Goal: Task Accomplishment & Management: Use online tool/utility

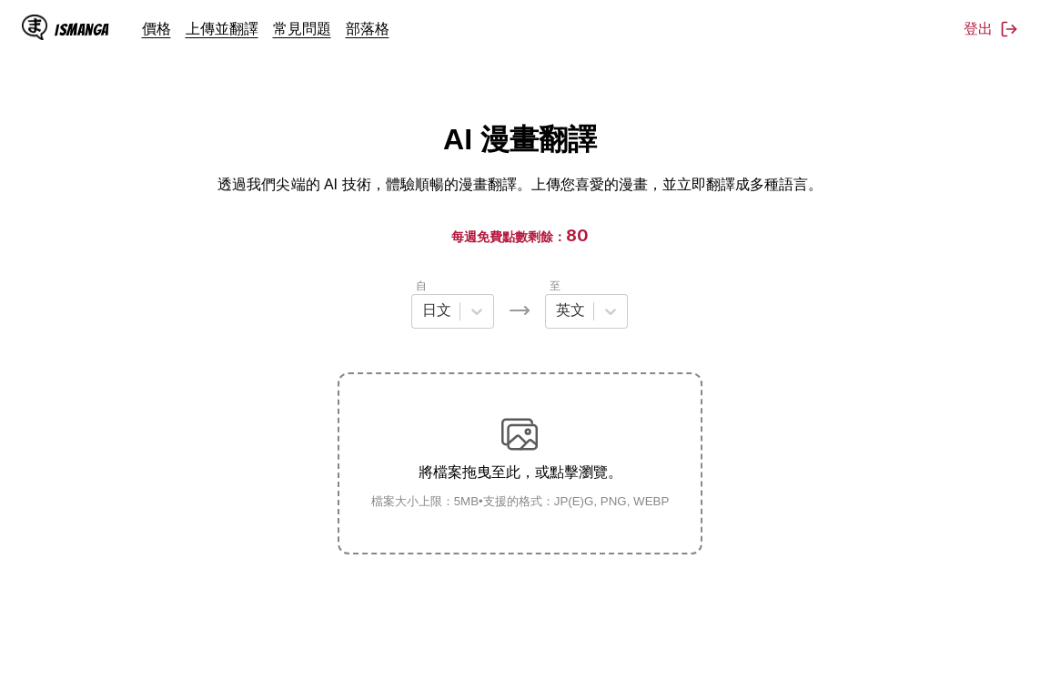
click at [728, 364] on section "自 日文 至 英文 將檔案拖曳至此，或點擊瀏覽。 檔案大小上限：5MB • 支援的格式：JP(E)G, PNG, WEBP" at bounding box center [520, 416] width 1011 height 278
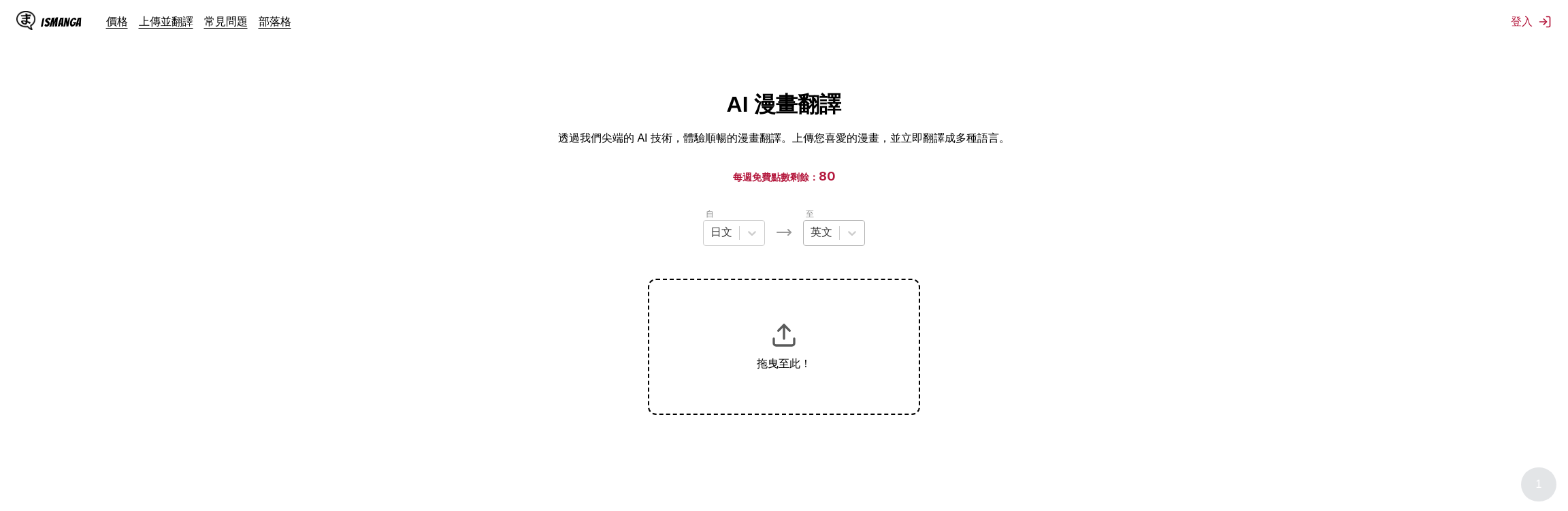
click at [837, 246] on div "英文" at bounding box center [834, 233] width 62 height 26
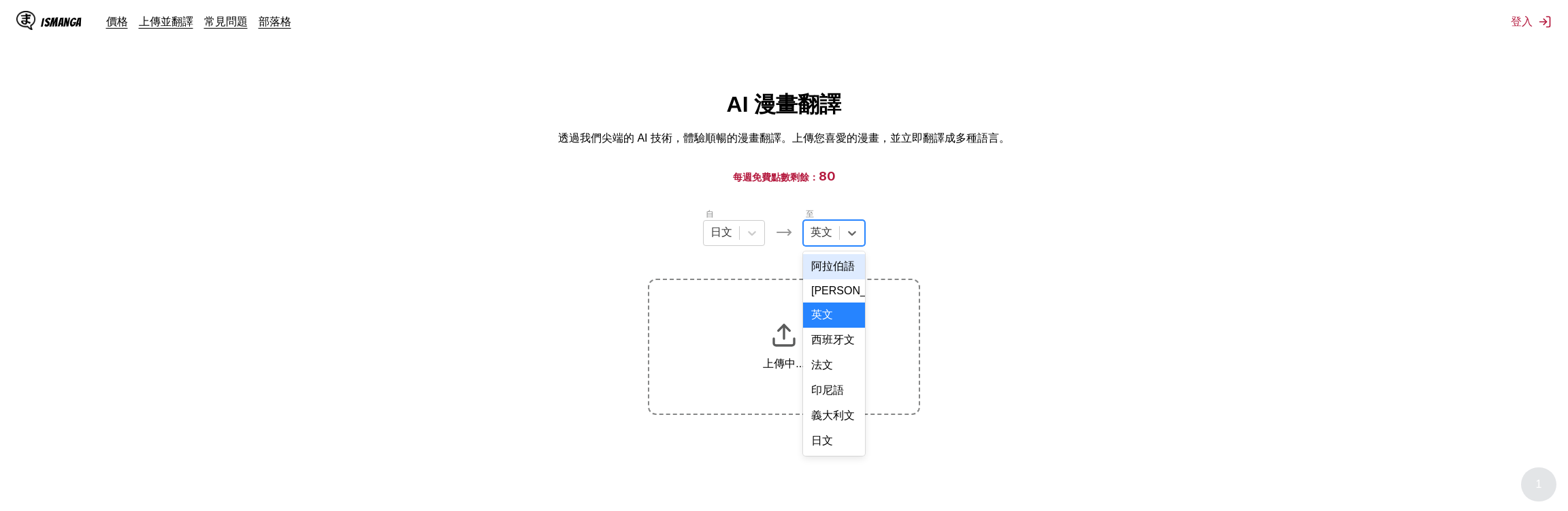
click at [1476, 74] on html "IsManga 價格 上傳並翻譯 常見問題 部落格 登入 價格 上傳並翻譯 常見問題 部落格 AI 漫畫翻譯 透過我們尖端的 AI 技術，體驗順暢的漫畫翻譯。…" at bounding box center [784, 338] width 1568 height 676
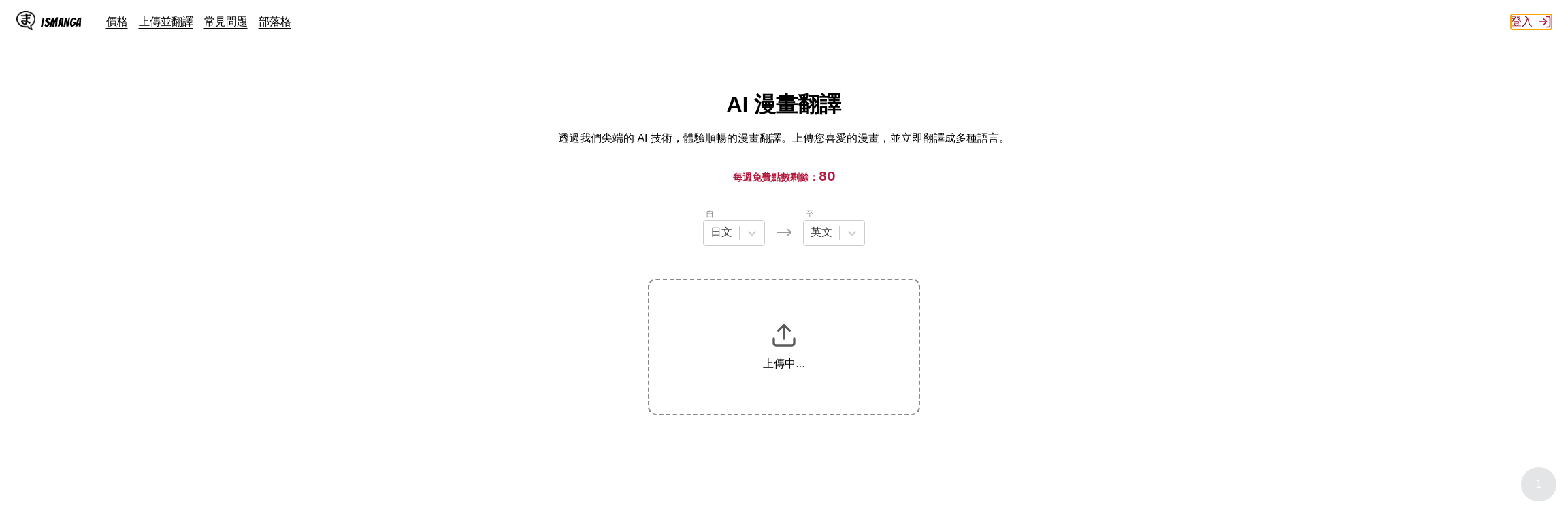
click at [1531, 25] on button "登入" at bounding box center [1531, 22] width 41 height 15
click at [1523, 20] on button "登入" at bounding box center [1531, 22] width 41 height 15
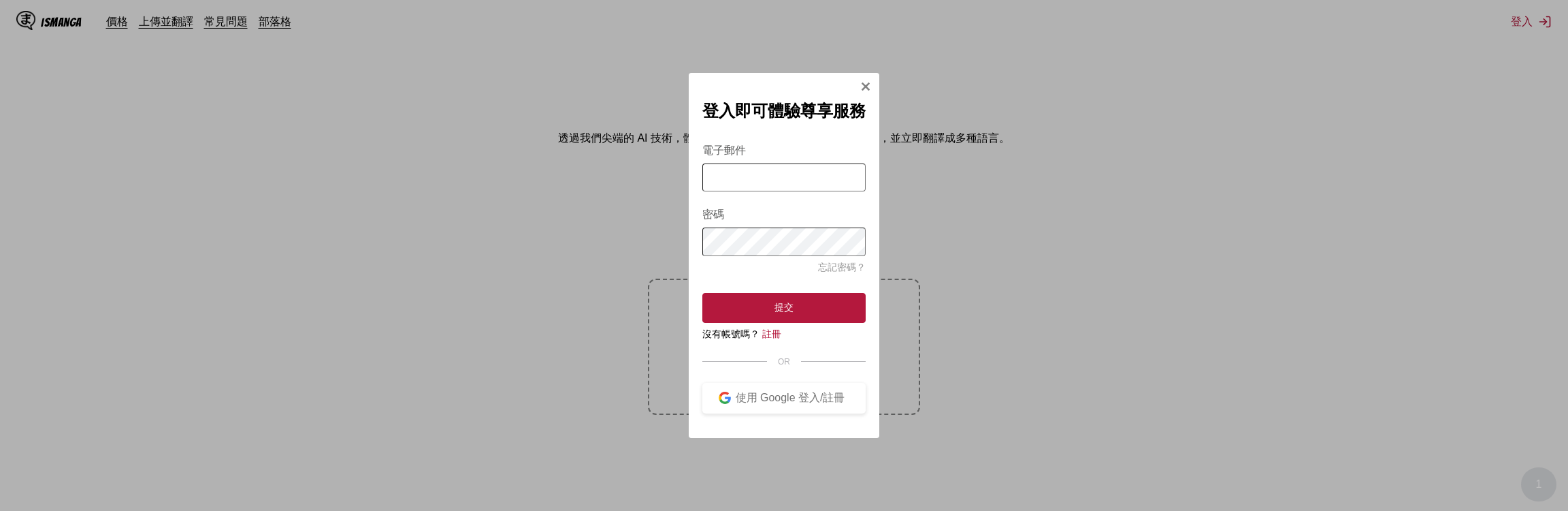
click at [725, 181] on input "電子郵件" at bounding box center [784, 177] width 163 height 28
click at [724, 222] on form "電子郵件 密碼 忘記密碼？ 提交" at bounding box center [784, 224] width 163 height 195
click at [781, 397] on div "使用 Google 登入/註冊" at bounding box center [790, 397] width 118 height 14
click at [811, 405] on div "使用 Google 登入/註冊" at bounding box center [790, 397] width 118 height 14
click at [793, 428] on div "登入即可體驗尊享服務 電子郵件 密碼 忘記密碼？ 提交 沒有帳號嗎？ 註冊 OR 使用 Google 登入/註冊" at bounding box center [784, 255] width 191 height 365
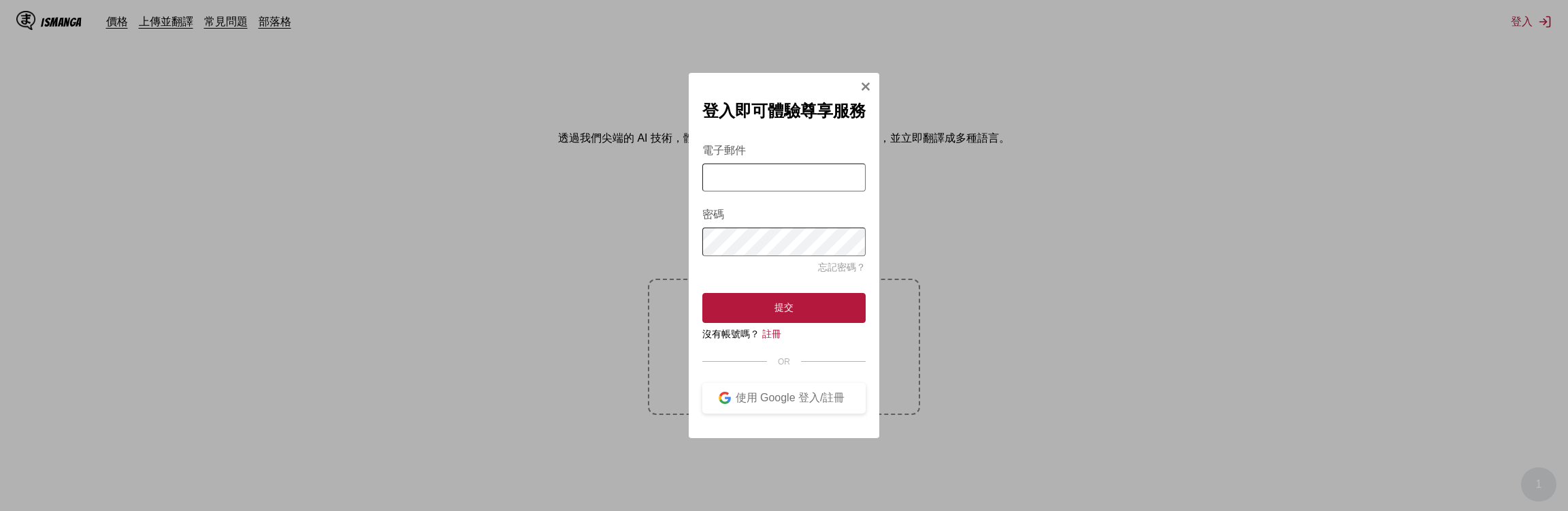
click at [1049, 115] on div "登入即可體驗尊享服務 電子郵件 密碼 忘記密碼？ 提交 沒有帳號嗎？ 註冊 OR 使用 Google 登入/註冊" at bounding box center [784, 255] width 1568 height 511
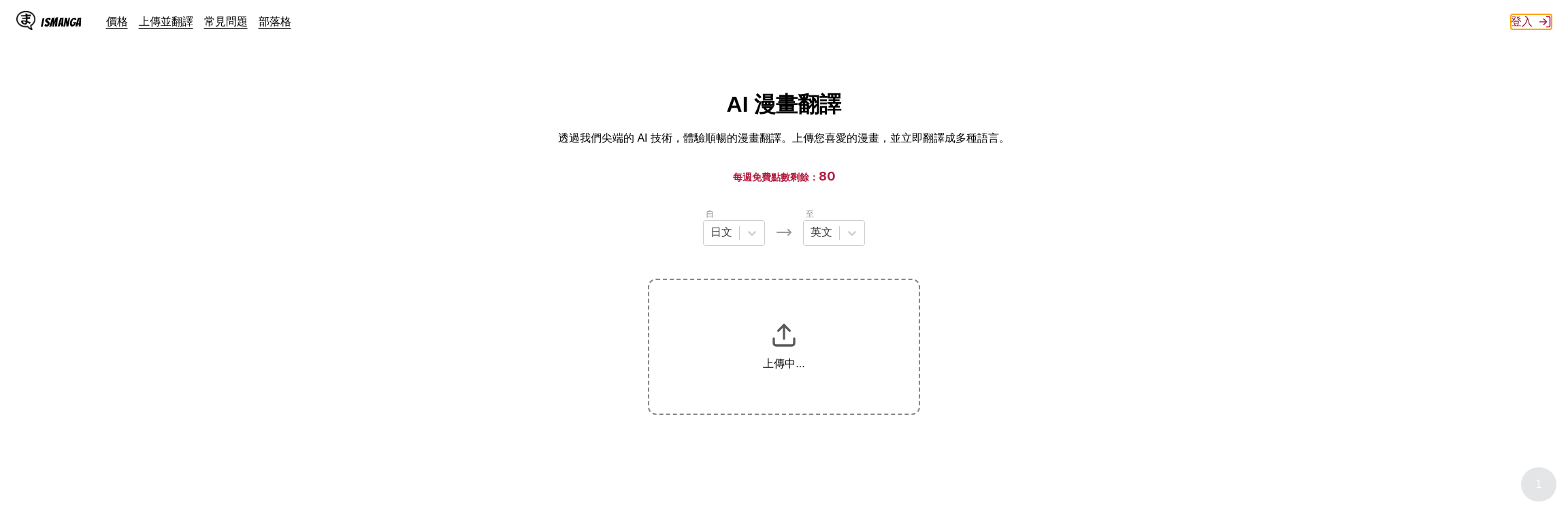
click at [1535, 22] on button "登入" at bounding box center [1531, 22] width 41 height 15
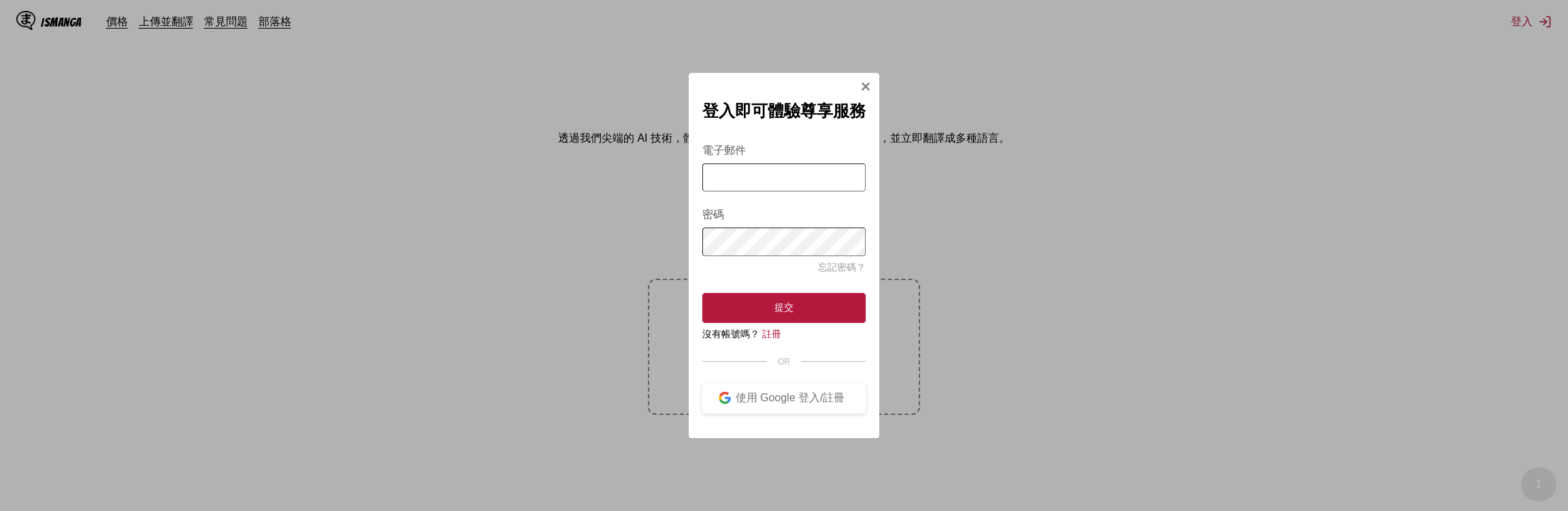
click at [749, 166] on input "電子郵件" at bounding box center [784, 177] width 163 height 28
click at [743, 392] on button "使用 Google 登入/註冊" at bounding box center [784, 398] width 163 height 31
click at [748, 411] on button "使用 Google 登入/註冊" at bounding box center [784, 398] width 163 height 31
click at [751, 406] on div "使用 Google 登入/註冊" at bounding box center [790, 397] width 118 height 14
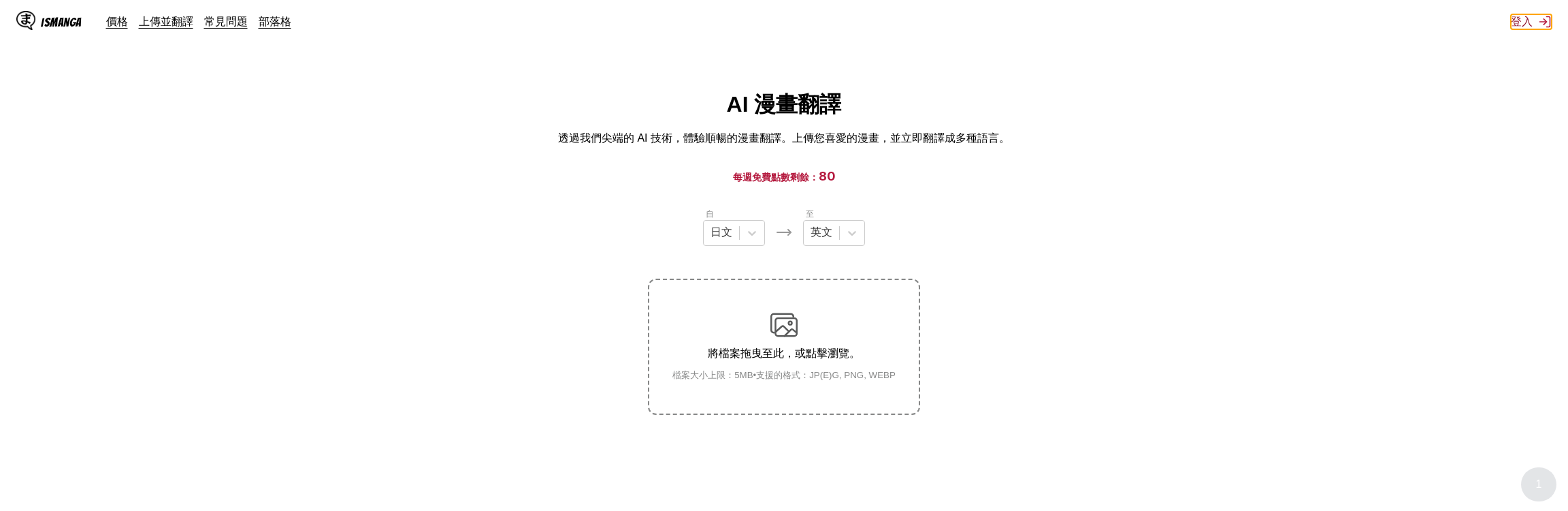
click at [1531, 17] on button "登入" at bounding box center [1531, 22] width 41 height 15
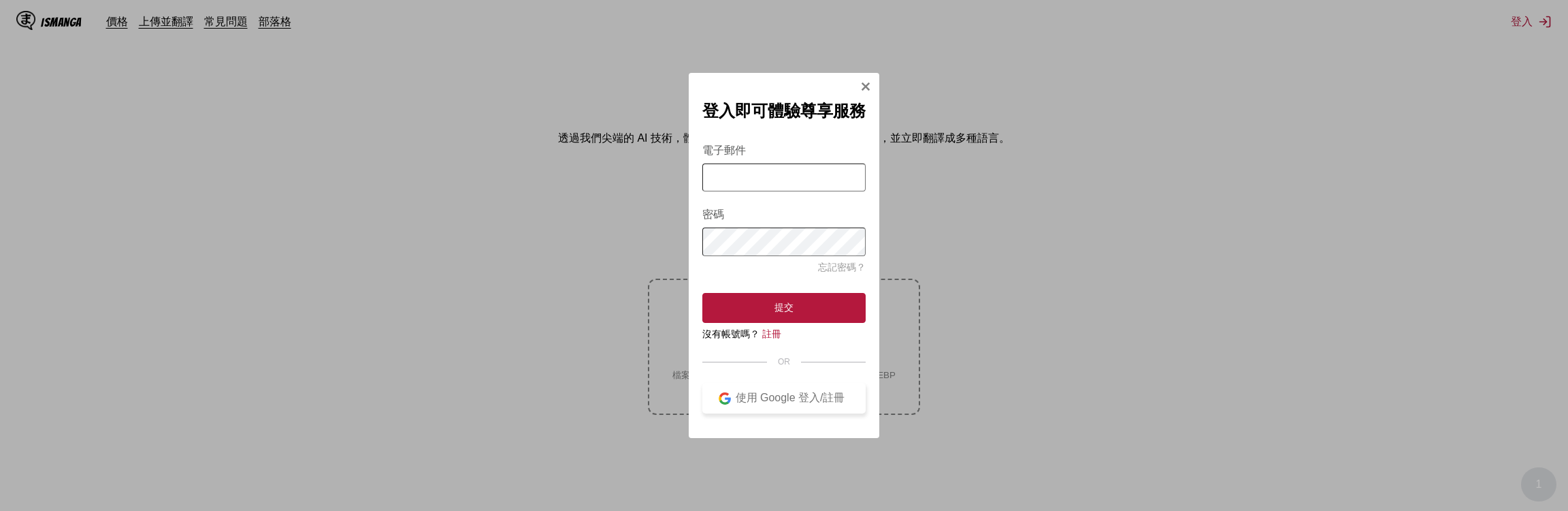
click at [813, 406] on div "使用 Google 登入/註冊" at bounding box center [790, 397] width 118 height 14
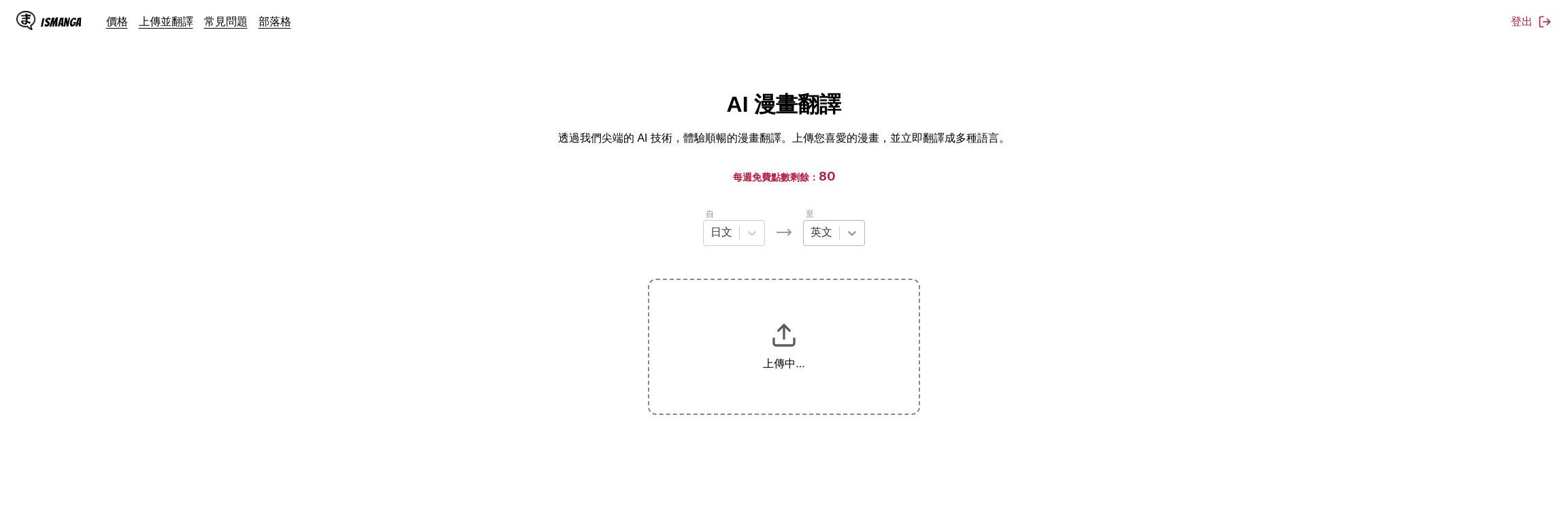
click at [838, 234] on div "英文" at bounding box center [821, 233] width 35 height 20
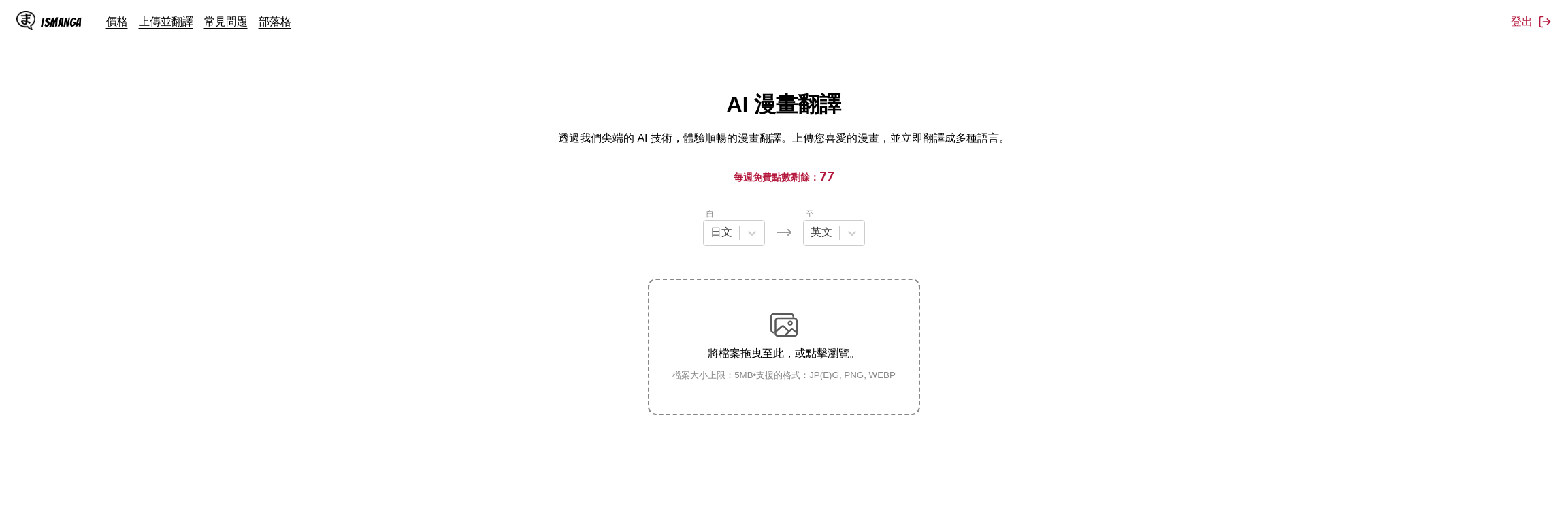
click at [574, 336] on section "自 日文 至 英文 將檔案拖曳至此，或點擊瀏覽。 檔案大小上限：5MB • 支援的格式：JP(E)G, PNG, WEBP" at bounding box center [784, 311] width 1546 height 208
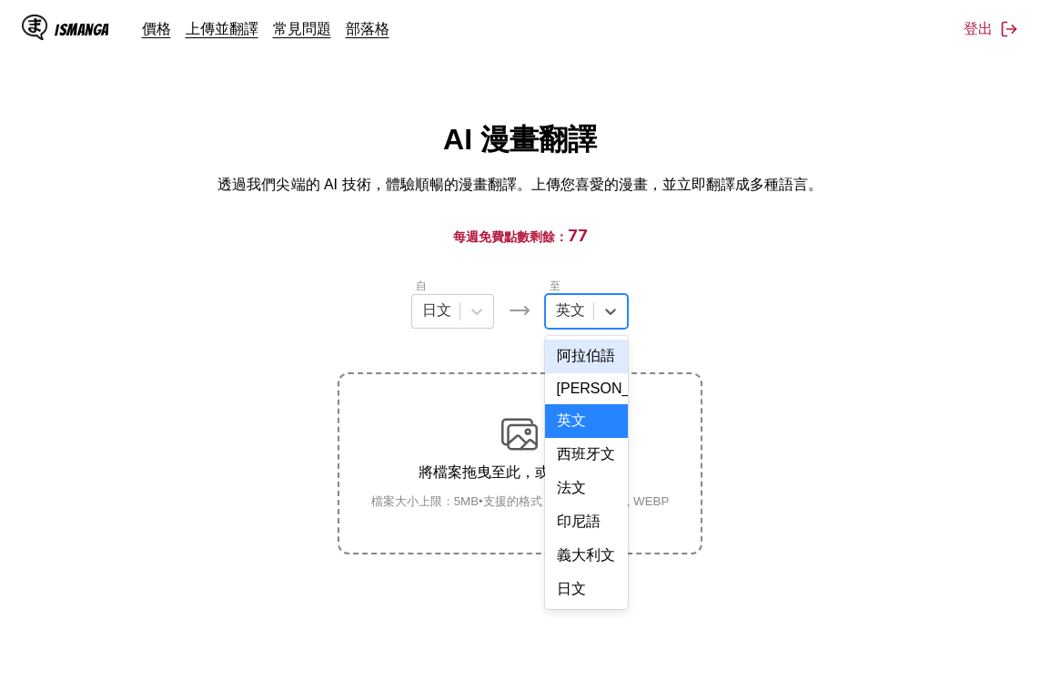
click at [583, 321] on div at bounding box center [569, 311] width 29 height 20
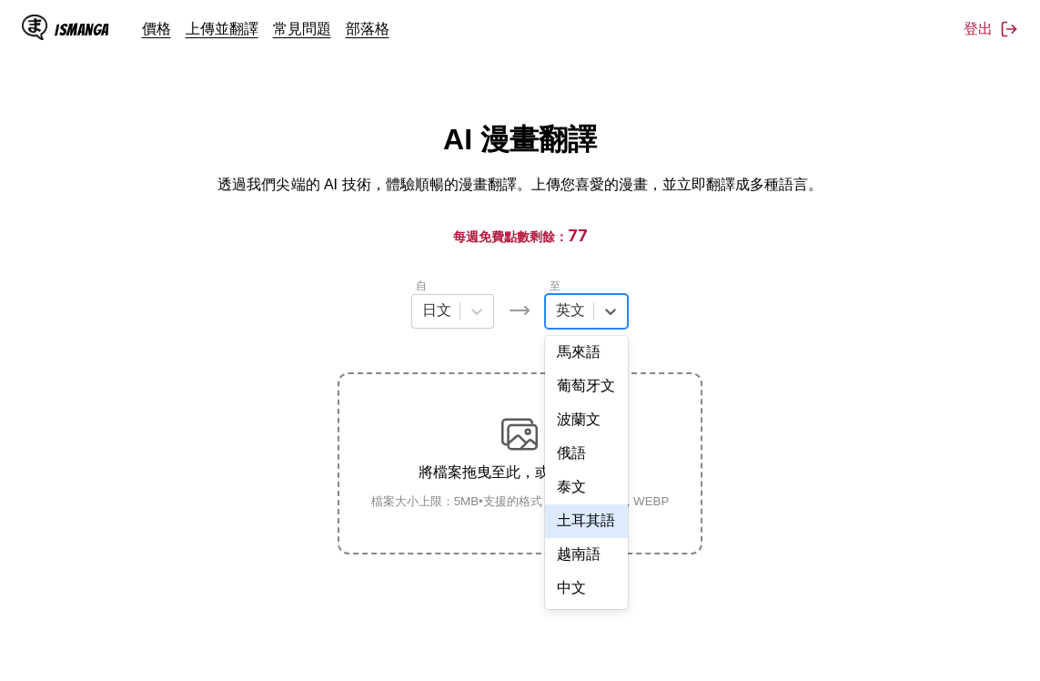
scroll to position [435, 0]
click at [585, 580] on div "中文" at bounding box center [586, 589] width 83 height 34
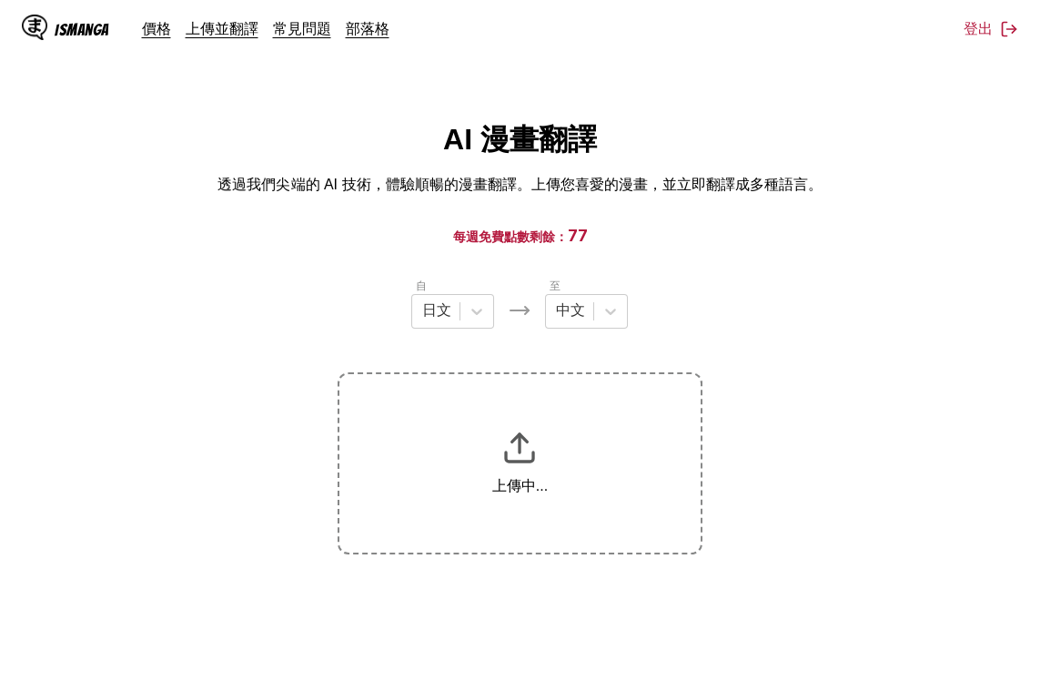
click at [822, 148] on div "AI 漫畫翻譯 透過我們尖端的 AI 技術，體驗順暢的漫畫翻譯。上傳您喜愛的漫畫，並立即翻譯成多種語言。" at bounding box center [520, 157] width 1011 height 75
click at [580, 321] on div at bounding box center [569, 311] width 29 height 20
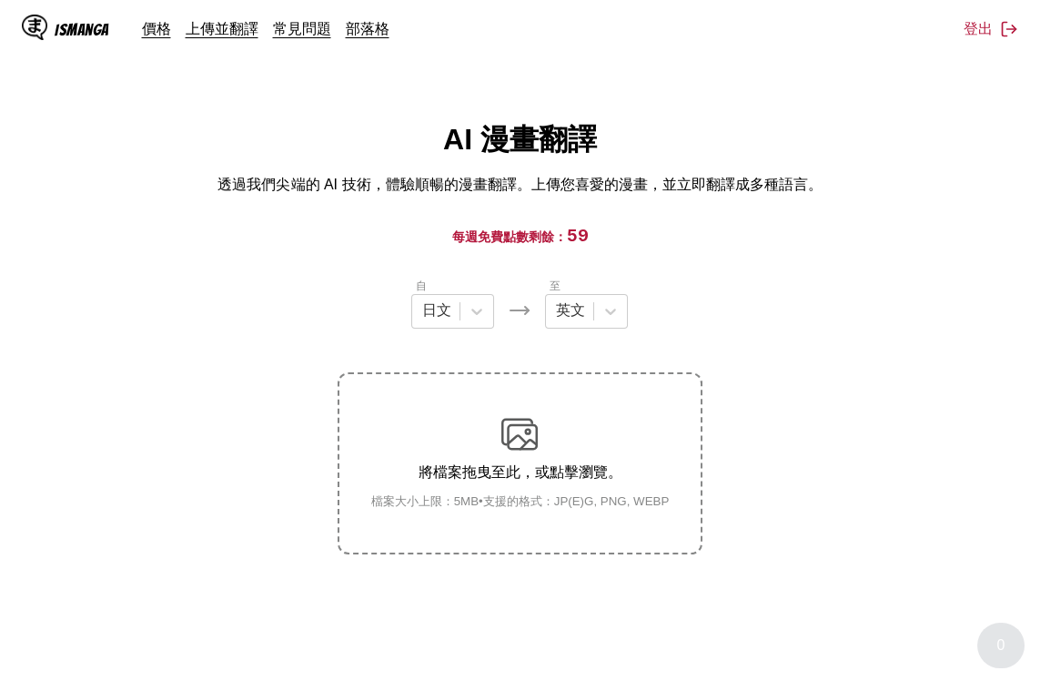
drag, startPoint x: 104, startPoint y: 125, endPoint x: 132, endPoint y: 96, distance: 40.6
click at [113, 123] on div "AI 漫畫翻譯 透過我們尖端的 AI 技術，體驗順暢的漫畫翻譯。上傳您喜愛的漫畫，並立即翻譯成多種語言。" at bounding box center [520, 157] width 1011 height 75
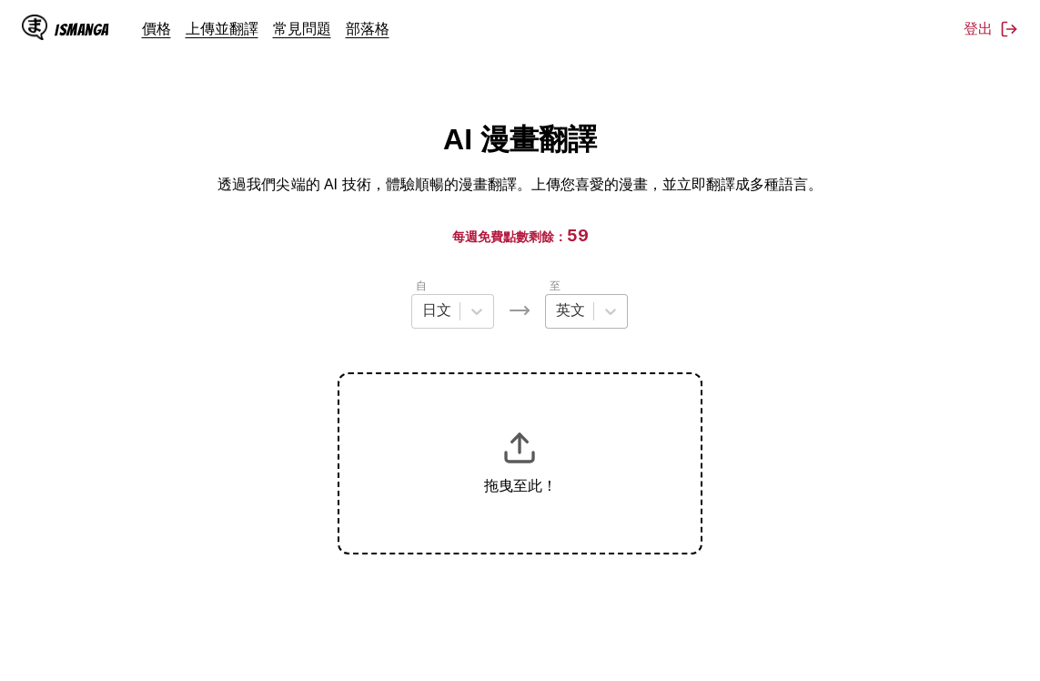
click at [586, 320] on div "英文" at bounding box center [569, 311] width 47 height 27
